Goal: Book appointment/travel/reservation

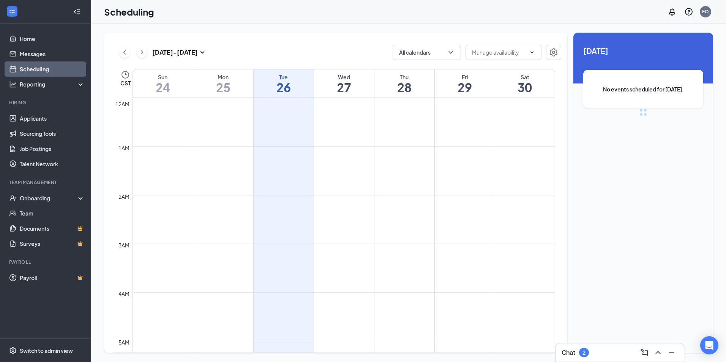
scroll to position [373, 0]
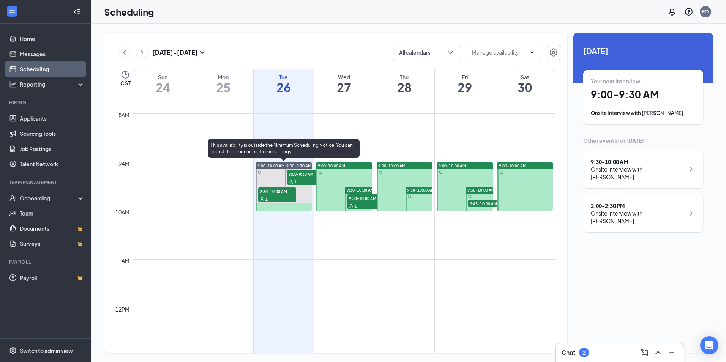
click at [275, 194] on span "9:30-10:00 AM" at bounding box center [277, 192] width 38 height 8
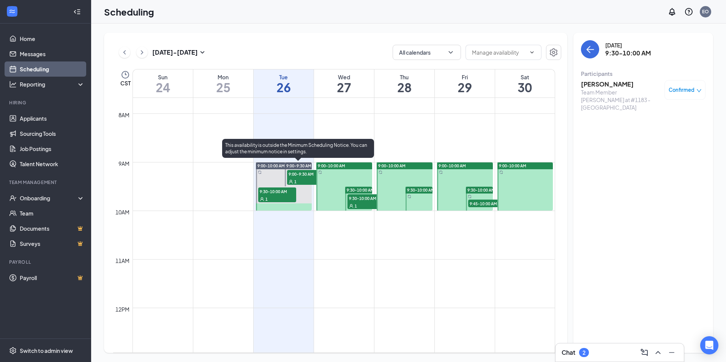
click at [298, 178] on div "1" at bounding box center [306, 182] width 38 height 8
click at [268, 195] on div "1" at bounding box center [277, 199] width 38 height 8
click at [303, 181] on div "1" at bounding box center [306, 182] width 38 height 8
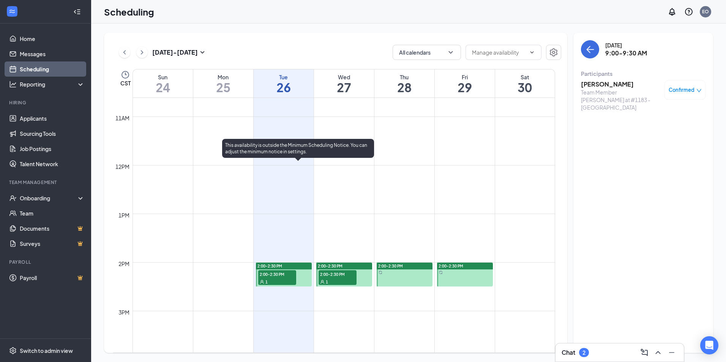
scroll to position [525, 0]
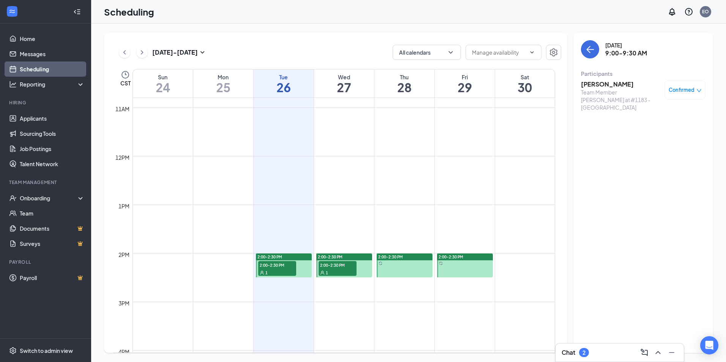
click at [283, 266] on span "2:00-2:30 PM" at bounding box center [277, 265] width 38 height 8
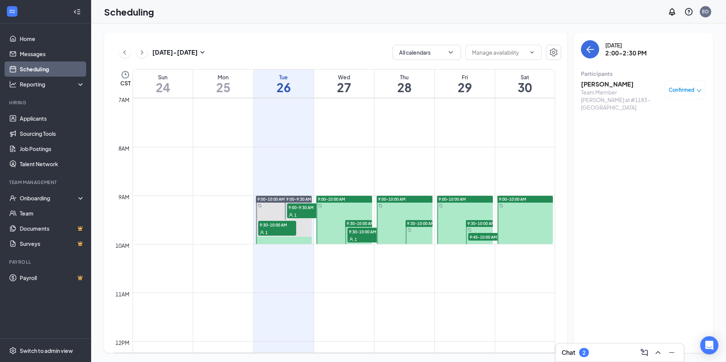
scroll to position [335, 0]
